Goal: Go to known website

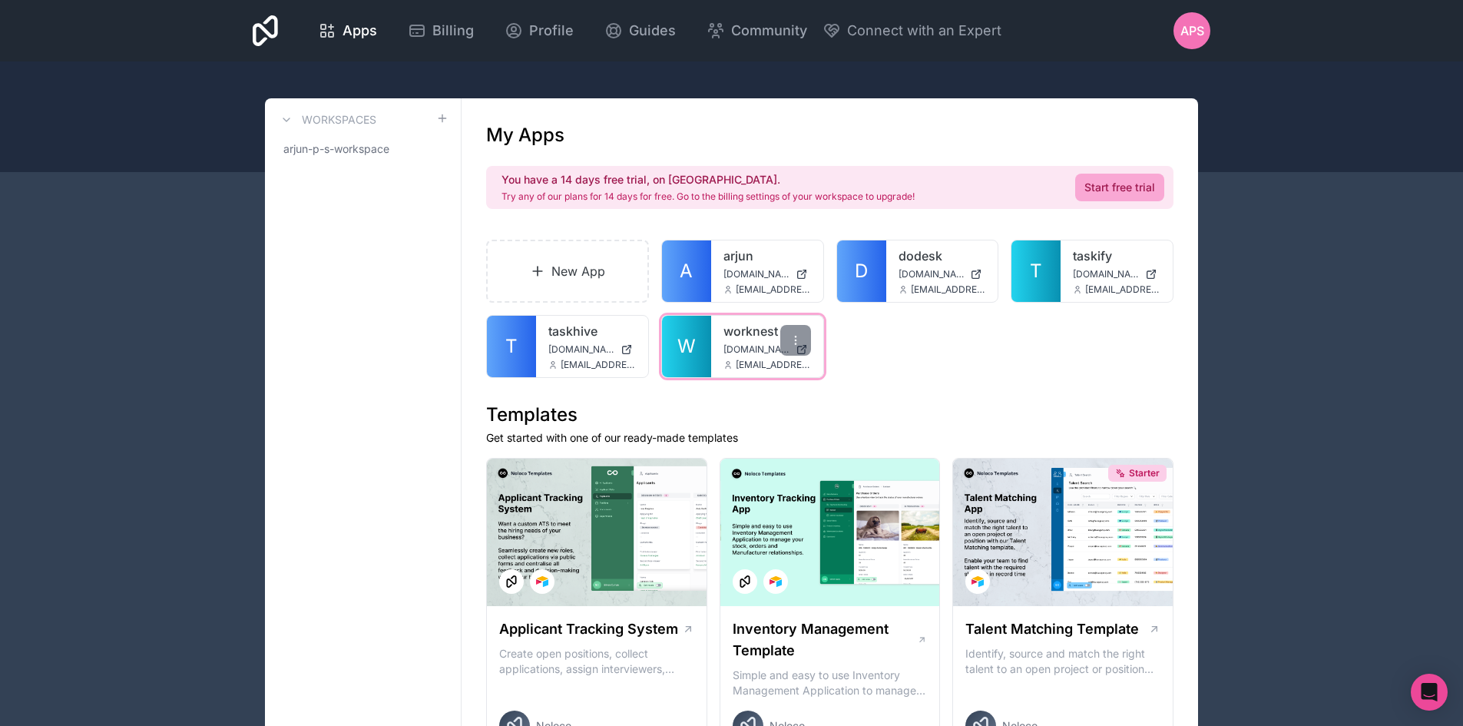
click at [710, 356] on link "W" at bounding box center [686, 346] width 49 height 61
click at [557, 333] on link "taskhive" at bounding box center [592, 331] width 88 height 18
